Goal: Task Accomplishment & Management: Use online tool/utility

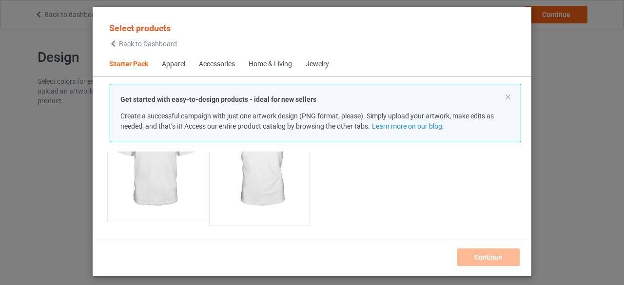
scroll to position [207, 0]
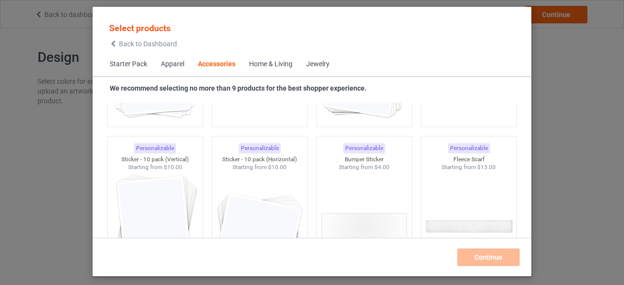
scroll to position [3912, 0]
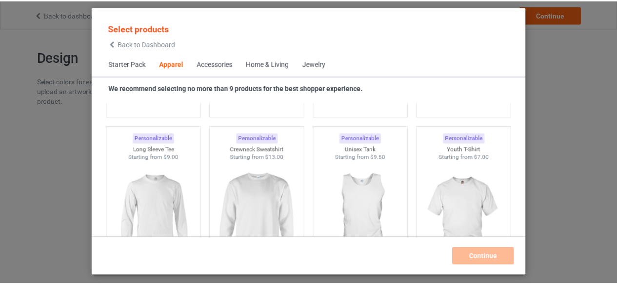
scroll to position [695, 0]
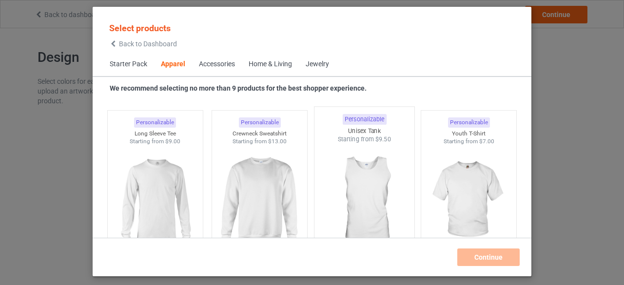
click at [353, 199] on img at bounding box center [364, 201] width 92 height 115
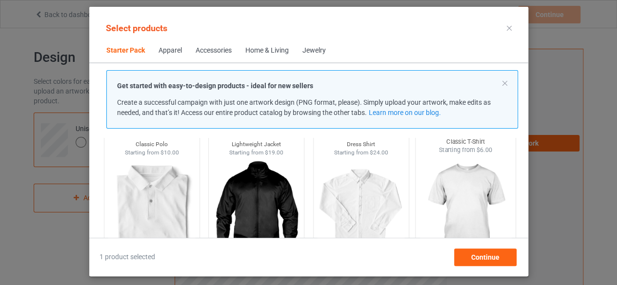
scroll to position [402, 0]
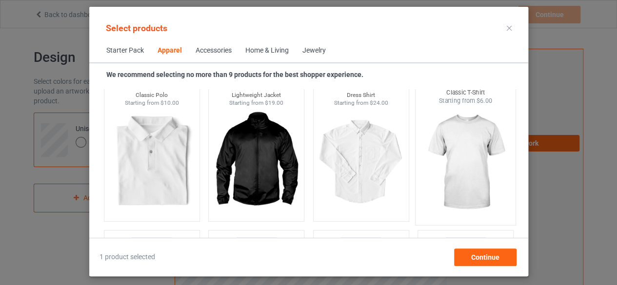
click at [454, 162] on img at bounding box center [465, 162] width 92 height 115
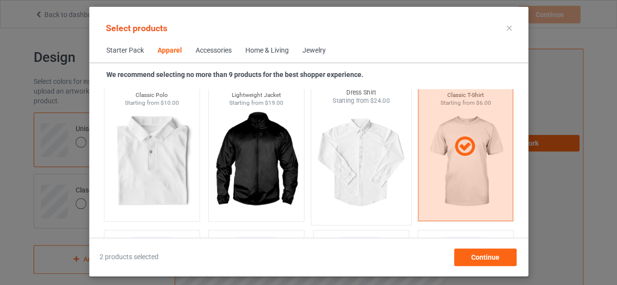
scroll to position [435, 0]
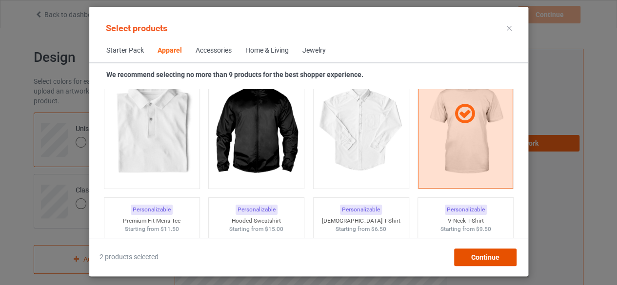
click at [487, 261] on div "Continue" at bounding box center [484, 258] width 62 height 18
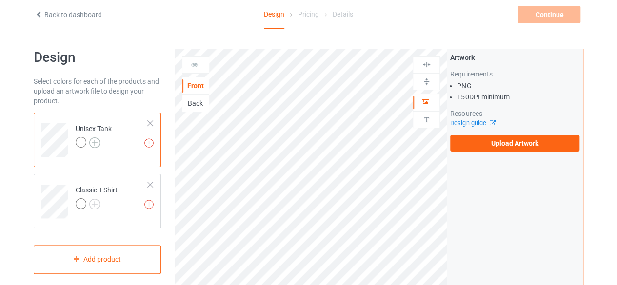
click at [96, 144] on img at bounding box center [94, 142] width 11 height 11
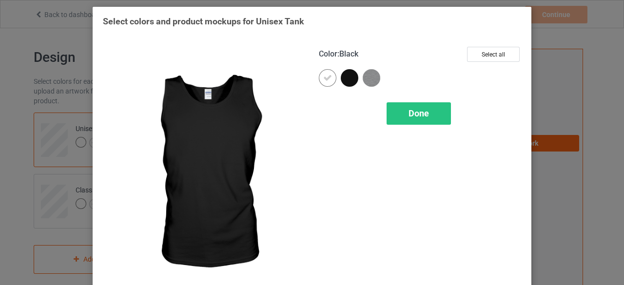
click at [341, 77] on div at bounding box center [350, 78] width 18 height 18
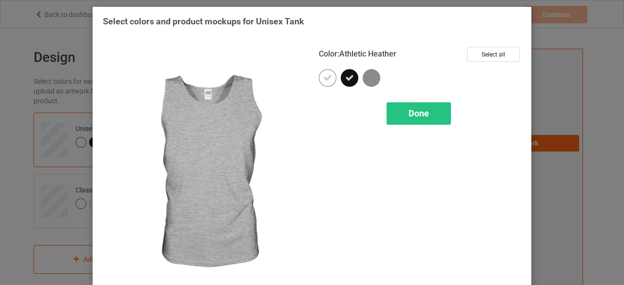
click at [366, 82] on img at bounding box center [372, 78] width 18 height 18
click at [411, 116] on span "Done" at bounding box center [419, 113] width 20 height 10
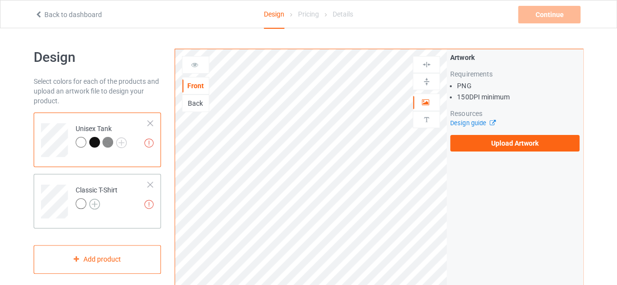
click at [97, 204] on img at bounding box center [94, 204] width 11 height 11
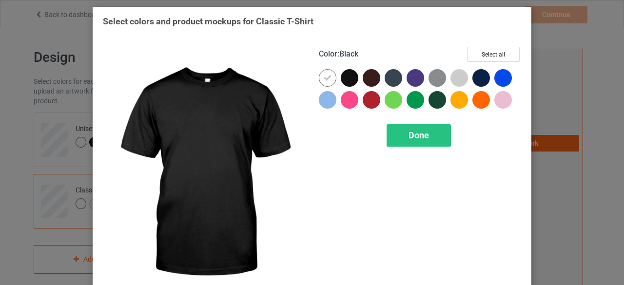
click at [348, 78] on div at bounding box center [350, 78] width 18 height 18
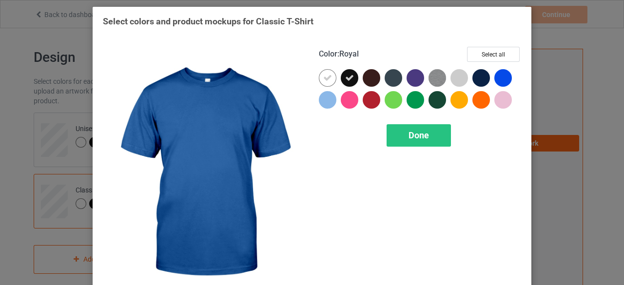
click at [494, 74] on div at bounding box center [503, 78] width 18 height 18
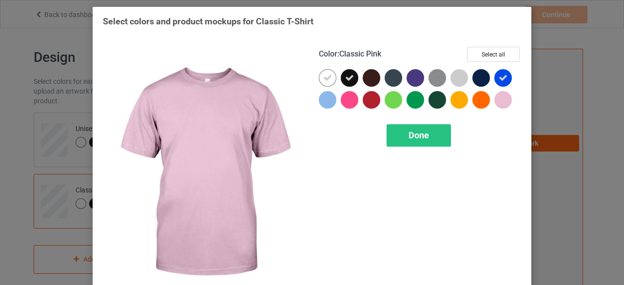
click at [497, 96] on div at bounding box center [503, 100] width 18 height 18
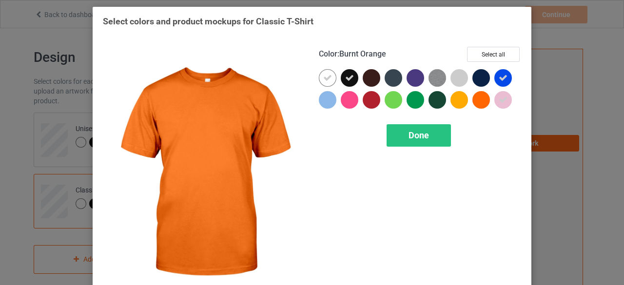
click at [478, 97] on div at bounding box center [481, 100] width 18 height 18
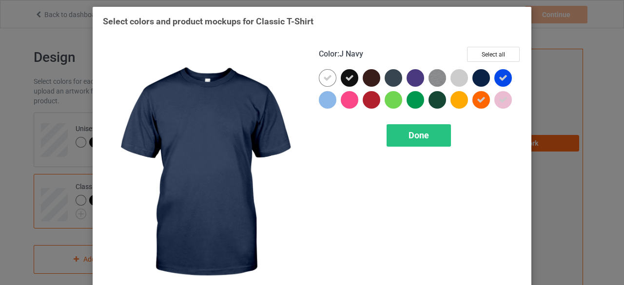
click at [476, 78] on div at bounding box center [481, 78] width 18 height 18
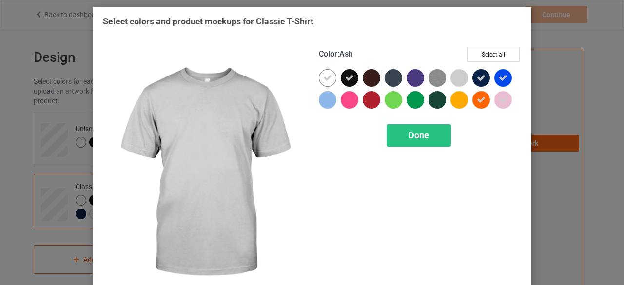
click at [458, 73] on div at bounding box center [459, 78] width 18 height 18
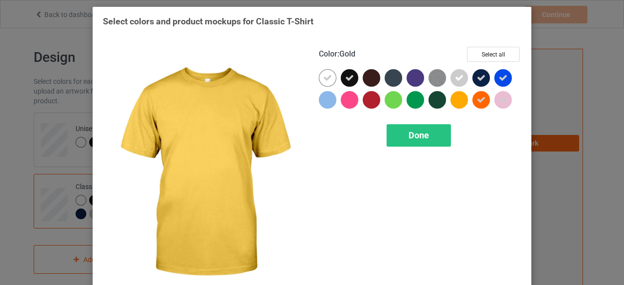
click at [450, 96] on div at bounding box center [459, 100] width 18 height 18
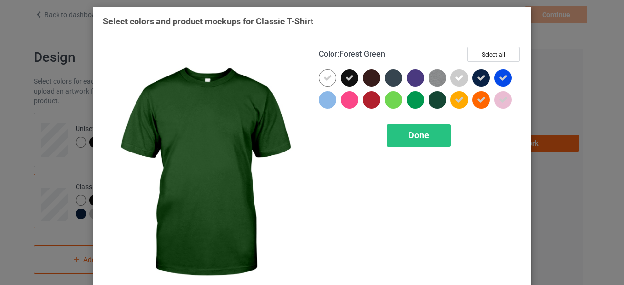
click at [439, 97] on div at bounding box center [438, 100] width 18 height 18
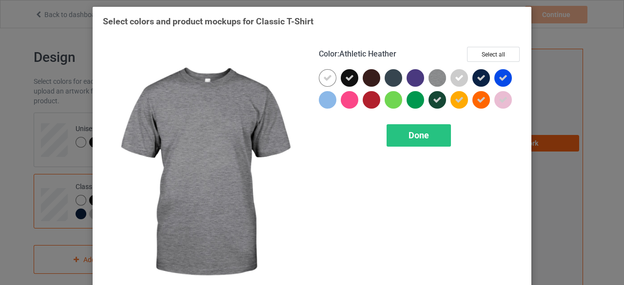
click at [429, 75] on img at bounding box center [438, 78] width 18 height 18
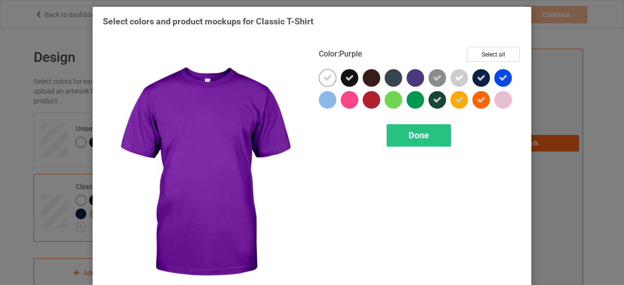
click at [411, 79] on div at bounding box center [416, 78] width 18 height 18
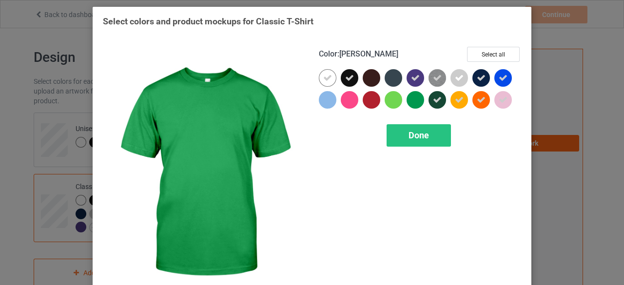
click at [408, 101] on div at bounding box center [416, 100] width 18 height 18
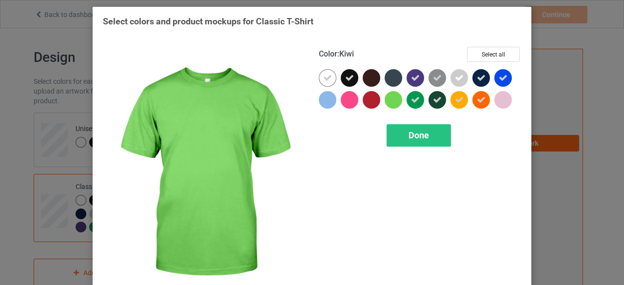
click at [393, 102] on div at bounding box center [394, 100] width 18 height 18
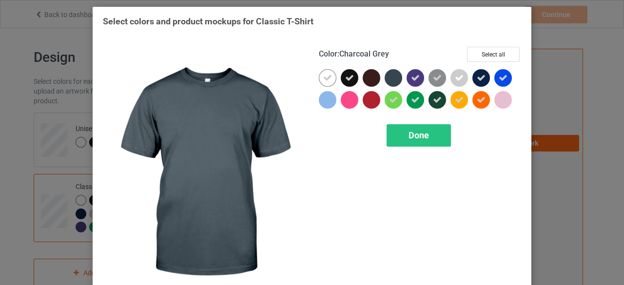
click at [392, 79] on div at bounding box center [394, 78] width 18 height 18
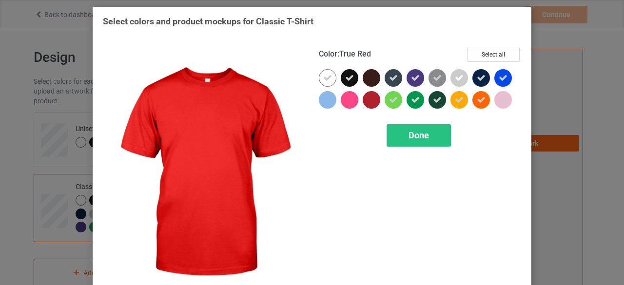
click at [367, 99] on div at bounding box center [372, 100] width 18 height 18
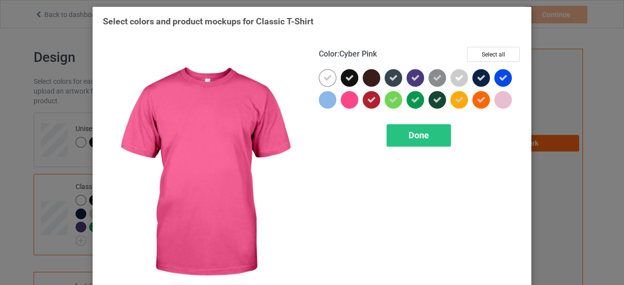
click at [341, 101] on div at bounding box center [350, 100] width 18 height 18
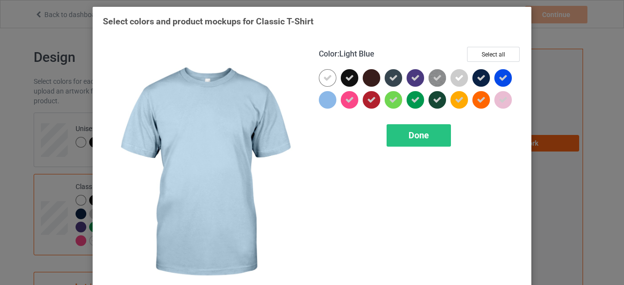
click at [328, 102] on div at bounding box center [328, 100] width 18 height 18
click at [410, 135] on span "Done" at bounding box center [419, 135] width 20 height 10
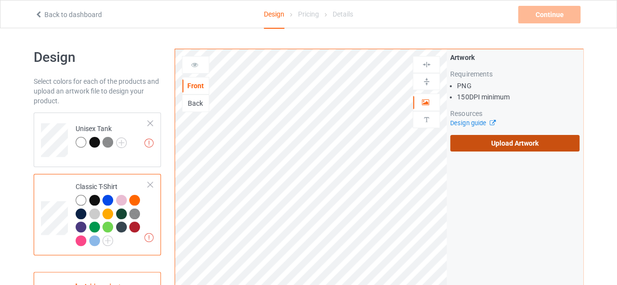
click at [494, 144] on label "Upload Artwork" at bounding box center [514, 143] width 129 height 17
click at [0, 0] on input "Upload Artwork" at bounding box center [0, 0] width 0 height 0
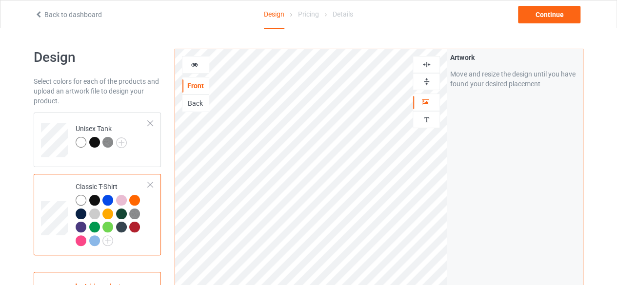
click at [200, 65] on div at bounding box center [195, 65] width 26 height 10
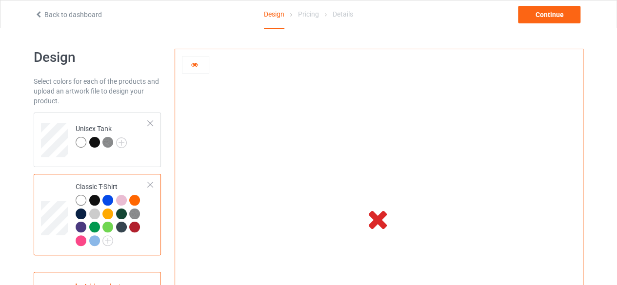
click at [201, 63] on div at bounding box center [195, 65] width 26 height 10
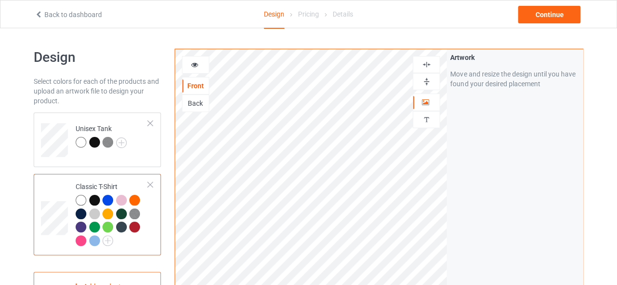
click at [201, 107] on div "Back" at bounding box center [195, 103] width 26 height 10
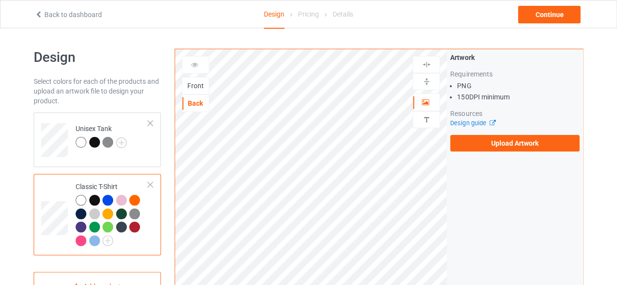
click at [199, 82] on div "Front" at bounding box center [195, 86] width 26 height 10
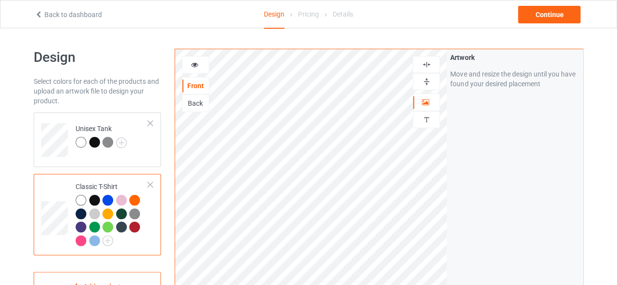
click at [195, 61] on icon at bounding box center [195, 63] width 8 height 7
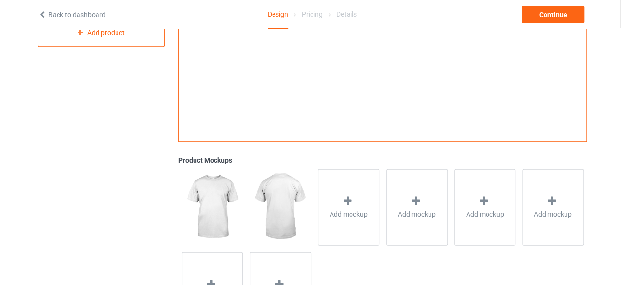
scroll to position [321, 0]
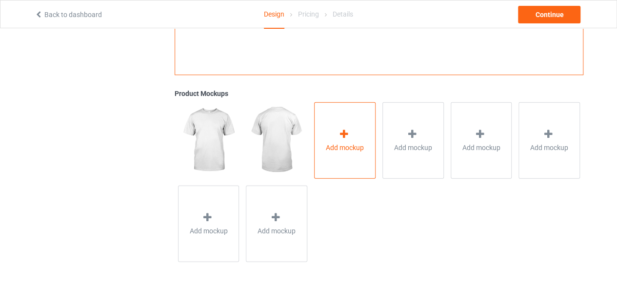
click at [341, 143] on span "Add mockup" at bounding box center [345, 147] width 38 height 10
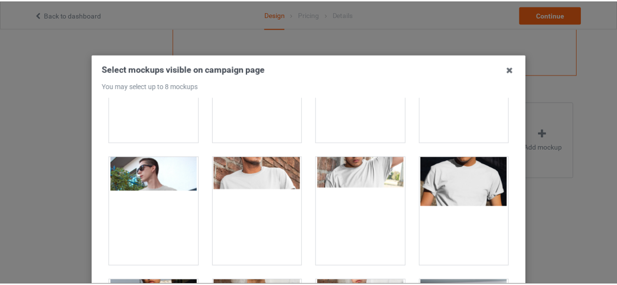
scroll to position [0, 0]
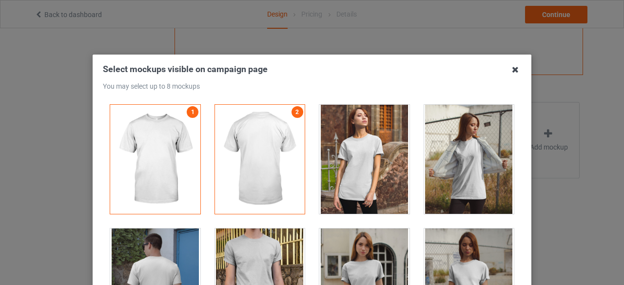
click at [507, 68] on icon at bounding box center [515, 70] width 16 height 16
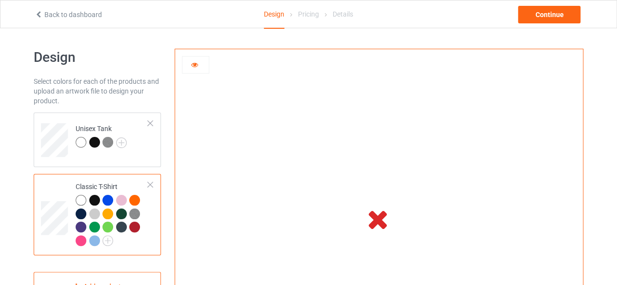
click at [194, 64] on icon at bounding box center [195, 63] width 8 height 7
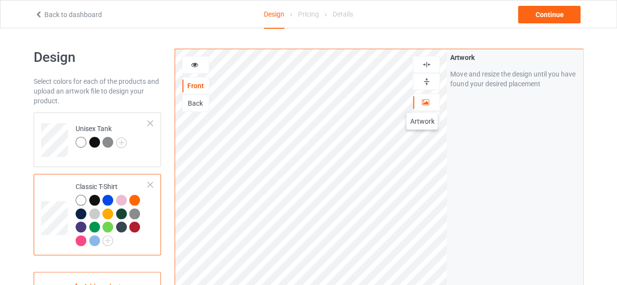
click at [424, 101] on icon at bounding box center [425, 100] width 8 height 7
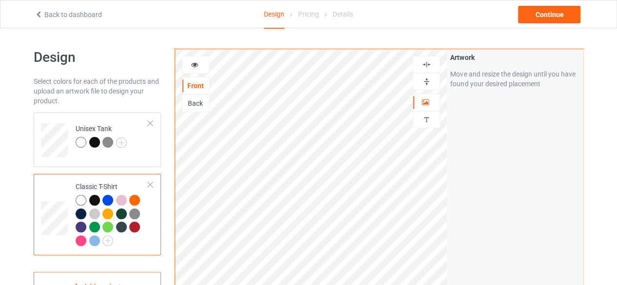
click at [193, 65] on icon at bounding box center [195, 63] width 8 height 7
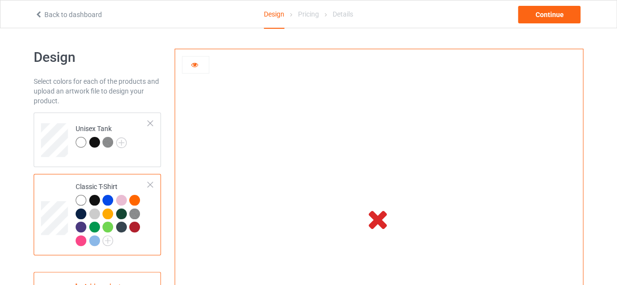
click at [247, 135] on td at bounding box center [379, 218] width 272 height 339
click at [156, 113] on div "Unisex Tank" at bounding box center [97, 140] width 127 height 55
